Goal: Task Accomplishment & Management: Use online tool/utility

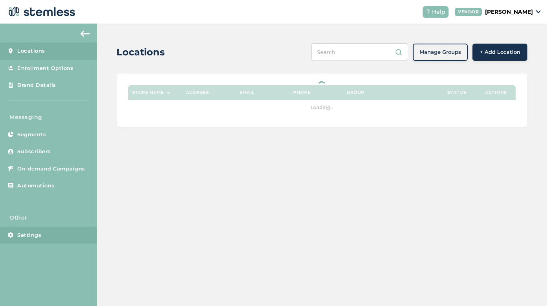
click at [39, 234] on span "Settings" at bounding box center [29, 235] width 24 height 8
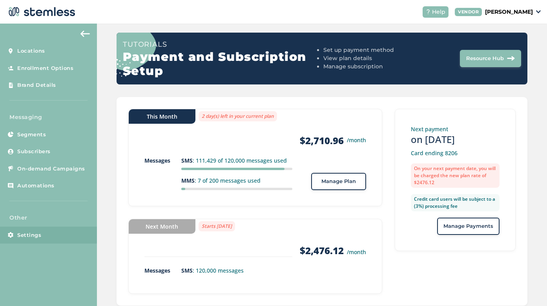
scroll to position [70, 0]
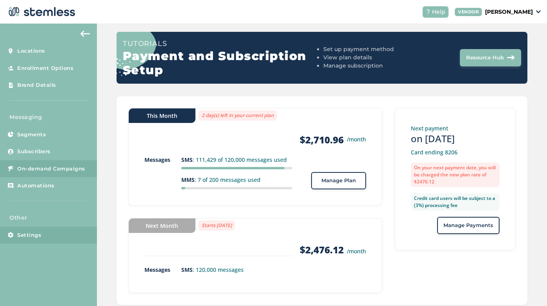
click at [41, 165] on span "On-demand Campaigns" at bounding box center [51, 169] width 68 height 8
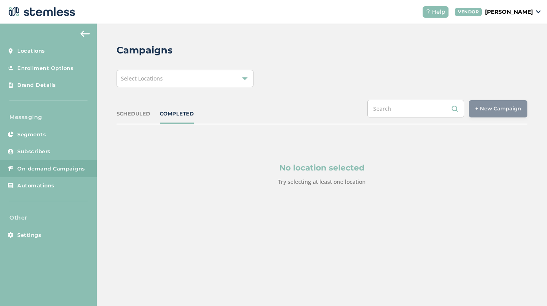
click at [217, 75] on div "Select Locations" at bounding box center [185, 78] width 137 height 17
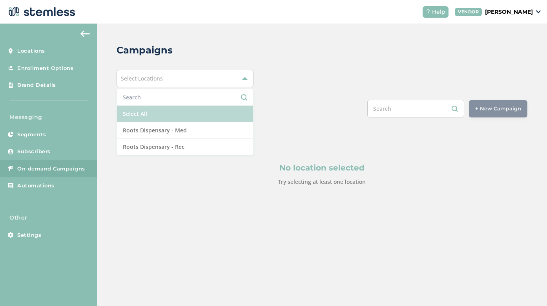
click at [173, 114] on li "Select All" at bounding box center [185, 114] width 136 height 16
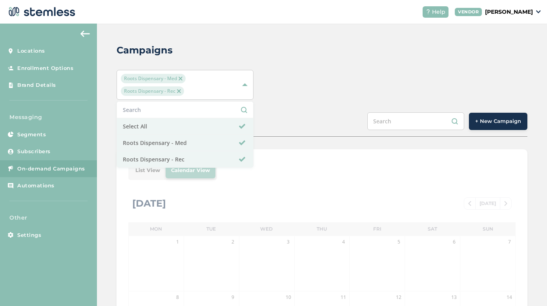
click at [495, 120] on span "+ New Campaign" at bounding box center [498, 121] width 46 height 8
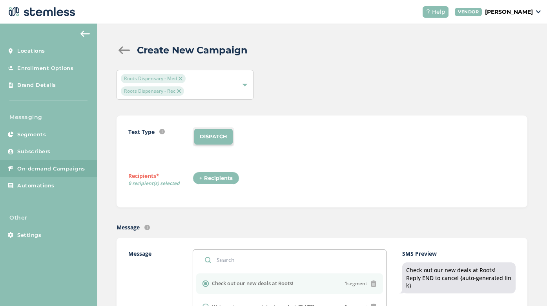
click at [226, 178] on div "+ Recipients" at bounding box center [216, 178] width 47 height 13
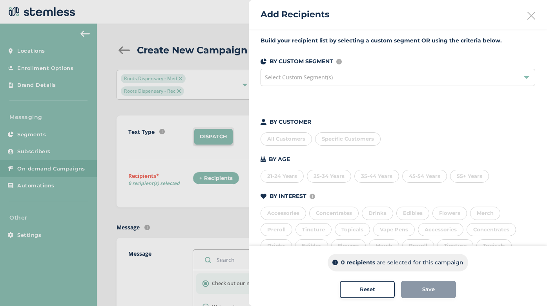
click at [285, 138] on div "All Customers" at bounding box center [286, 138] width 51 height 13
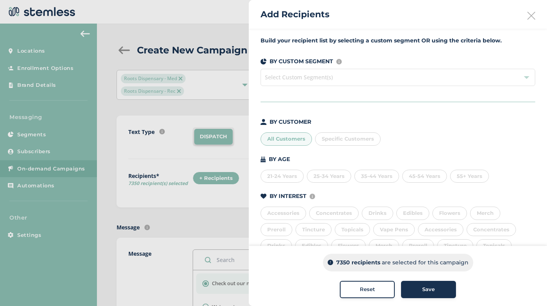
click at [433, 284] on button "Save" at bounding box center [428, 289] width 55 height 17
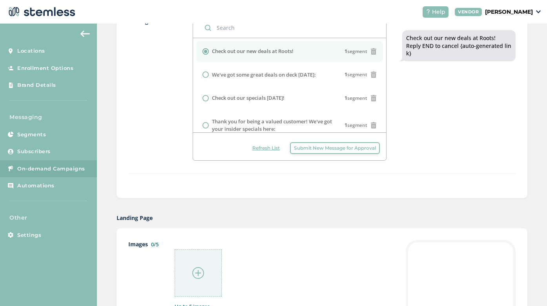
scroll to position [232, 0]
click at [353, 51] on span "1 segment" at bounding box center [356, 50] width 23 height 7
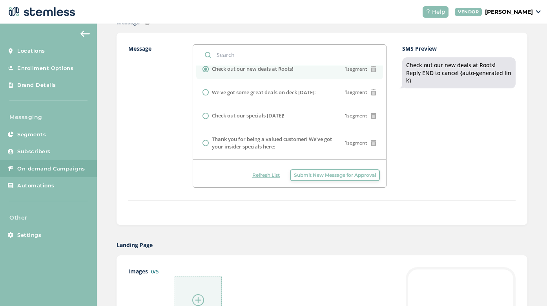
scroll to position [9, 0]
click at [259, 175] on span "Refresh List" at bounding box center [265, 175] width 27 height 7
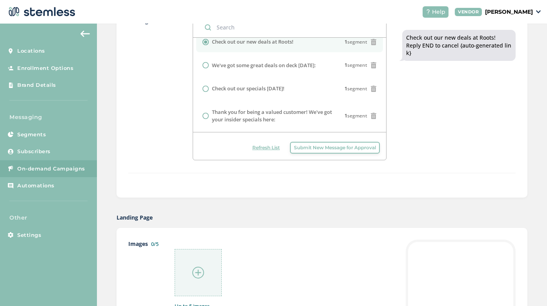
scroll to position [234, 0]
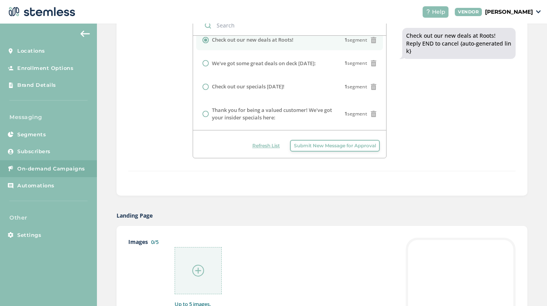
click at [324, 145] on span "Submit New Message for Approval" at bounding box center [335, 145] width 82 height 7
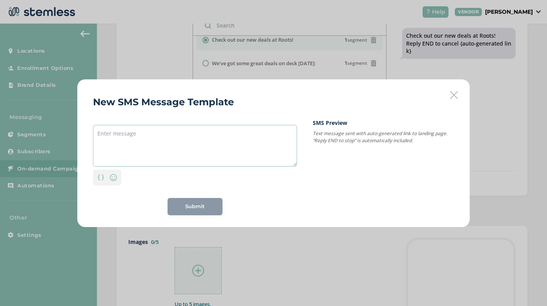
click at [201, 137] on textarea at bounding box center [195, 146] width 204 height 42
click at [456, 94] on icon at bounding box center [454, 95] width 8 height 8
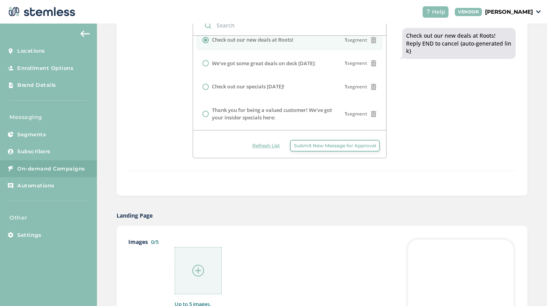
click at [444, 117] on div "SMS Preview Check out our new deals at Roots! Reply END to cancel {auto-generat…" at bounding box center [458, 86] width 113 height 143
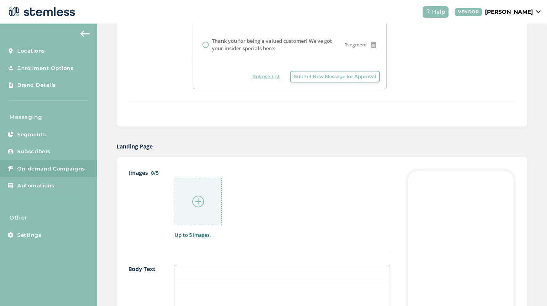
scroll to position [305, 0]
click at [202, 206] on div at bounding box center [198, 199] width 47 height 47
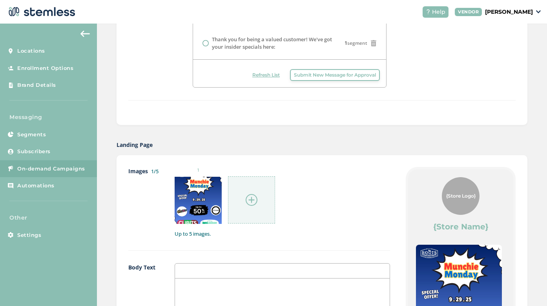
click at [277, 183] on div "1" at bounding box center [282, 195] width 215 height 57
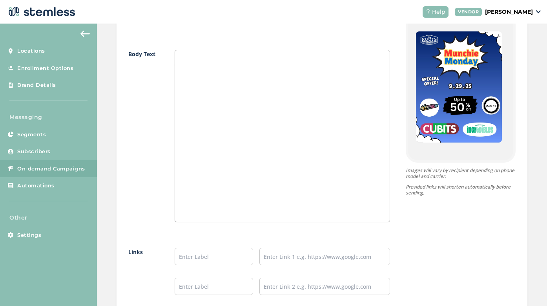
scroll to position [519, 0]
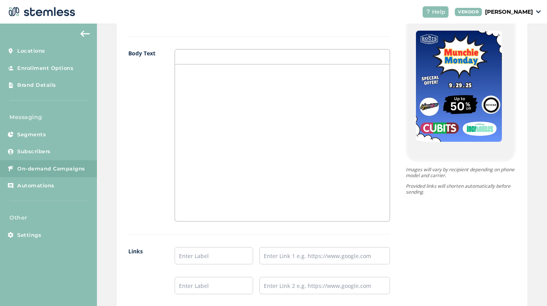
click at [473, 121] on img at bounding box center [459, 86] width 86 height 111
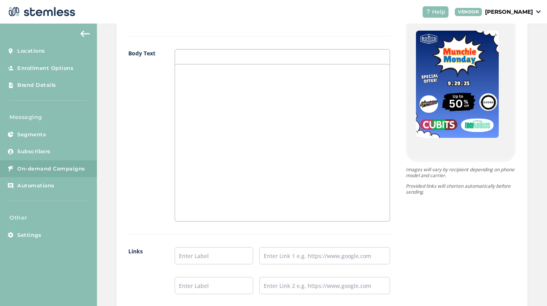
scroll to position [0, 0]
click at [259, 110] on div at bounding box center [282, 142] width 215 height 157
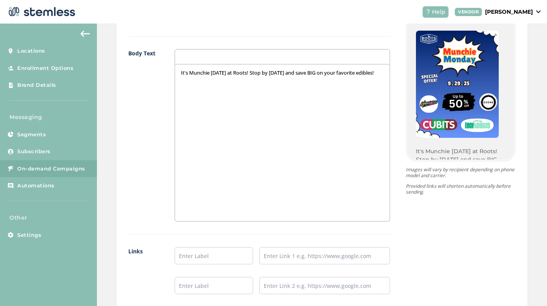
click at [330, 71] on p "It's Munchie [DATE] at Roots! Stop by [DATE] and save BIG on your favorite edib…" at bounding box center [282, 72] width 203 height 7
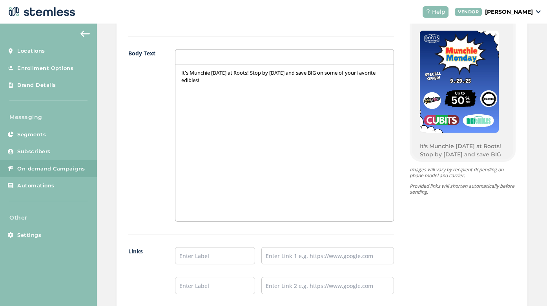
click at [294, 75] on p "It's Munchie [DATE] at Roots! Stop by [DATE] and save BIG on some of your favor…" at bounding box center [284, 76] width 206 height 15
click at [277, 86] on div "It's Munchie [DATE] at Roots! Stop by [DATE] and save BIG on some of your favor…" at bounding box center [284, 142] width 218 height 157
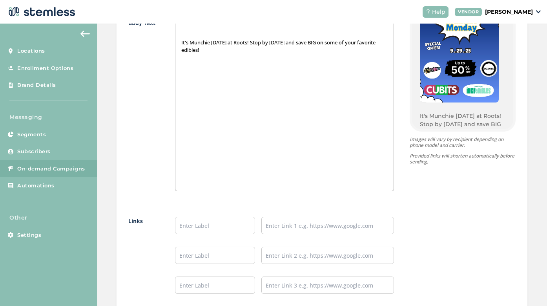
scroll to position [555, 0]
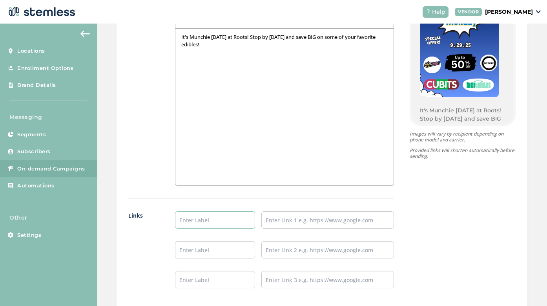
click at [219, 222] on input "text" at bounding box center [215, 219] width 80 height 17
click at [316, 220] on input "text" at bounding box center [327, 219] width 133 height 17
click at [250, 217] on input "Shop Munchie [DATE]!" at bounding box center [215, 219] width 80 height 17
type input "Shop Munchie [DATE]"
click at [316, 214] on input "text" at bounding box center [327, 219] width 133 height 17
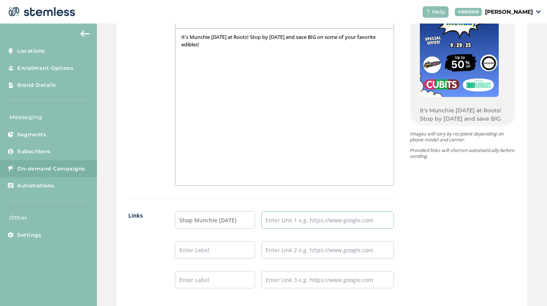
paste input "[URL][DOMAIN_NAME][DATE]"
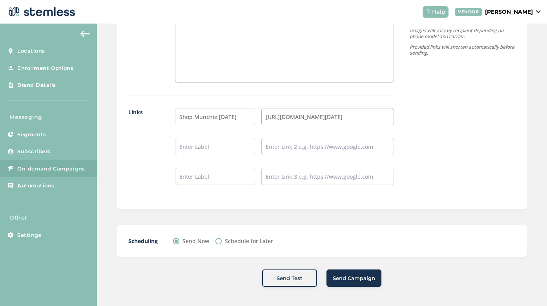
scroll to position [657, 0]
type input "[URL][DOMAIN_NAME][DATE]"
click at [350, 278] on span "Send Campaign" at bounding box center [354, 279] width 42 height 8
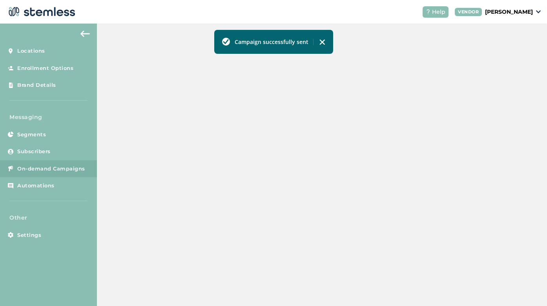
scroll to position [238, 0]
